Goal: Check status: Check status

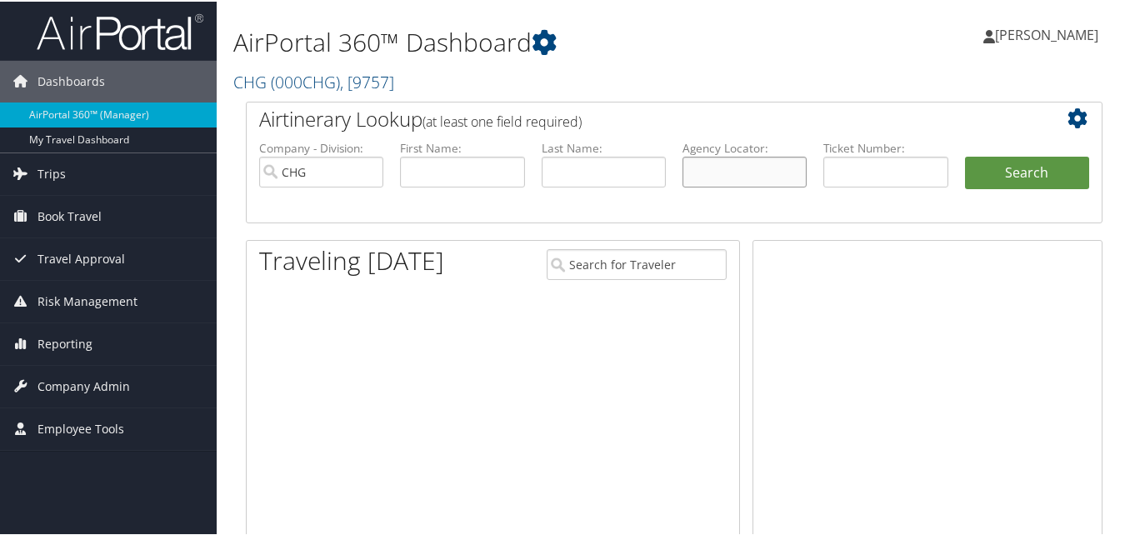
click at [725, 174] on input "text" at bounding box center [745, 170] width 124 height 31
paste input "HGWWLK"
type input "HGWWLK"
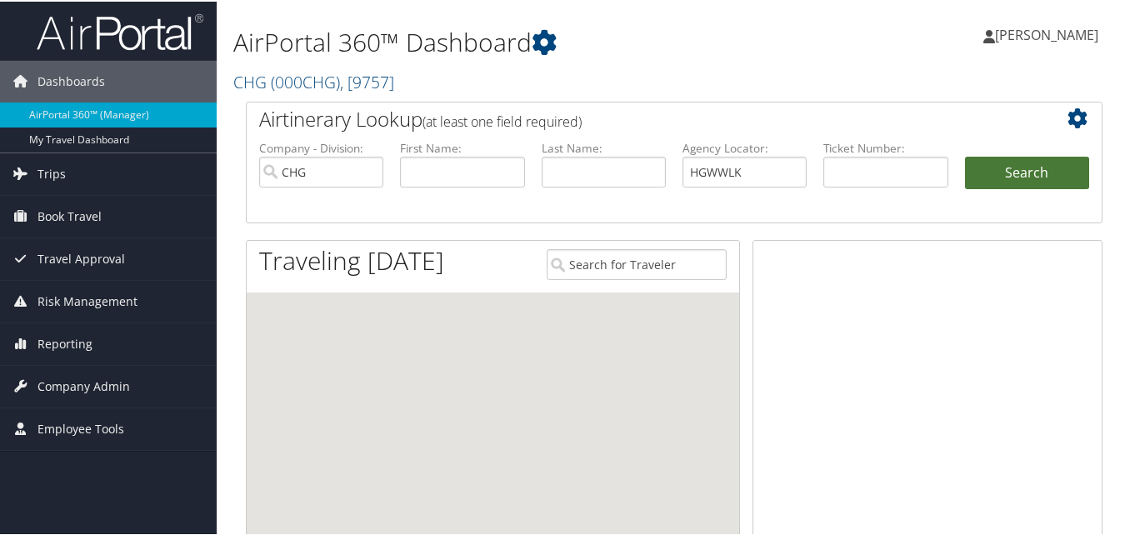
click at [996, 165] on button "Search" at bounding box center [1027, 171] width 124 height 33
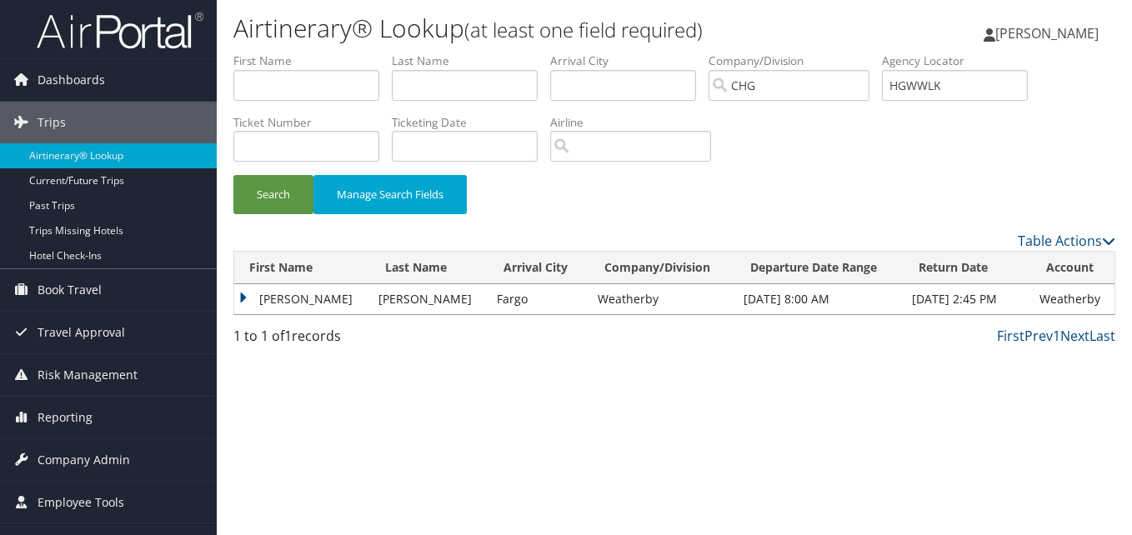
click at [243, 292] on td "Hugo" at bounding box center [302, 299] width 136 height 30
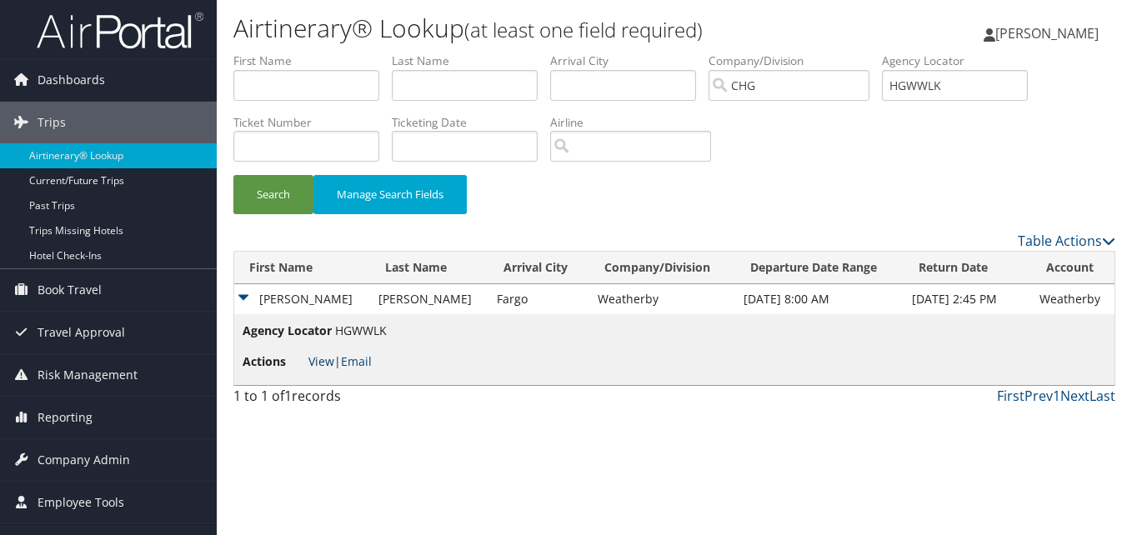
click at [318, 363] on link "View" at bounding box center [321, 361] width 26 height 16
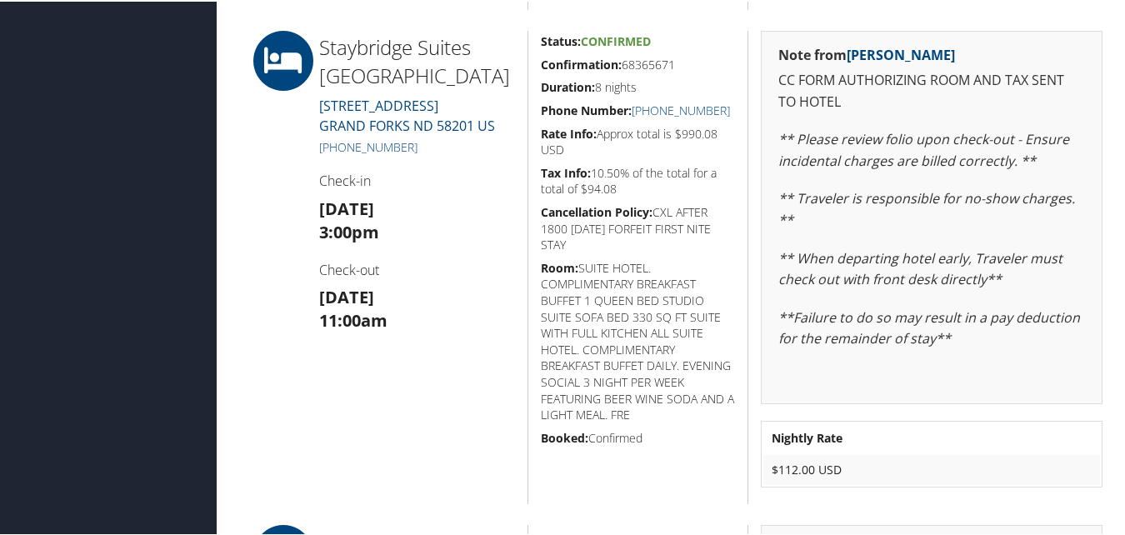
scroll to position [1314, 0]
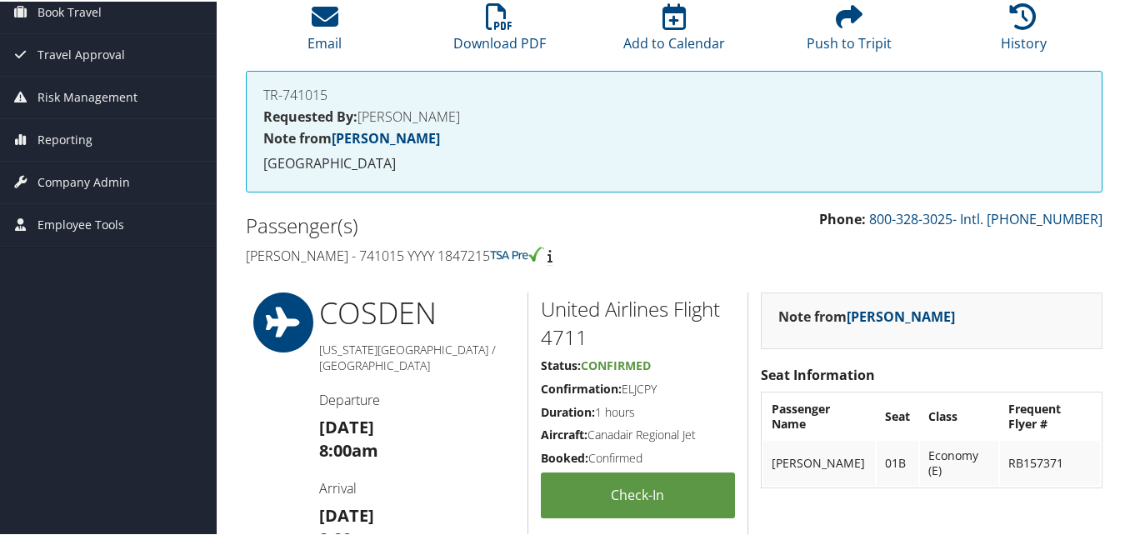
scroll to position [0, 0]
